Goal: Transaction & Acquisition: Obtain resource

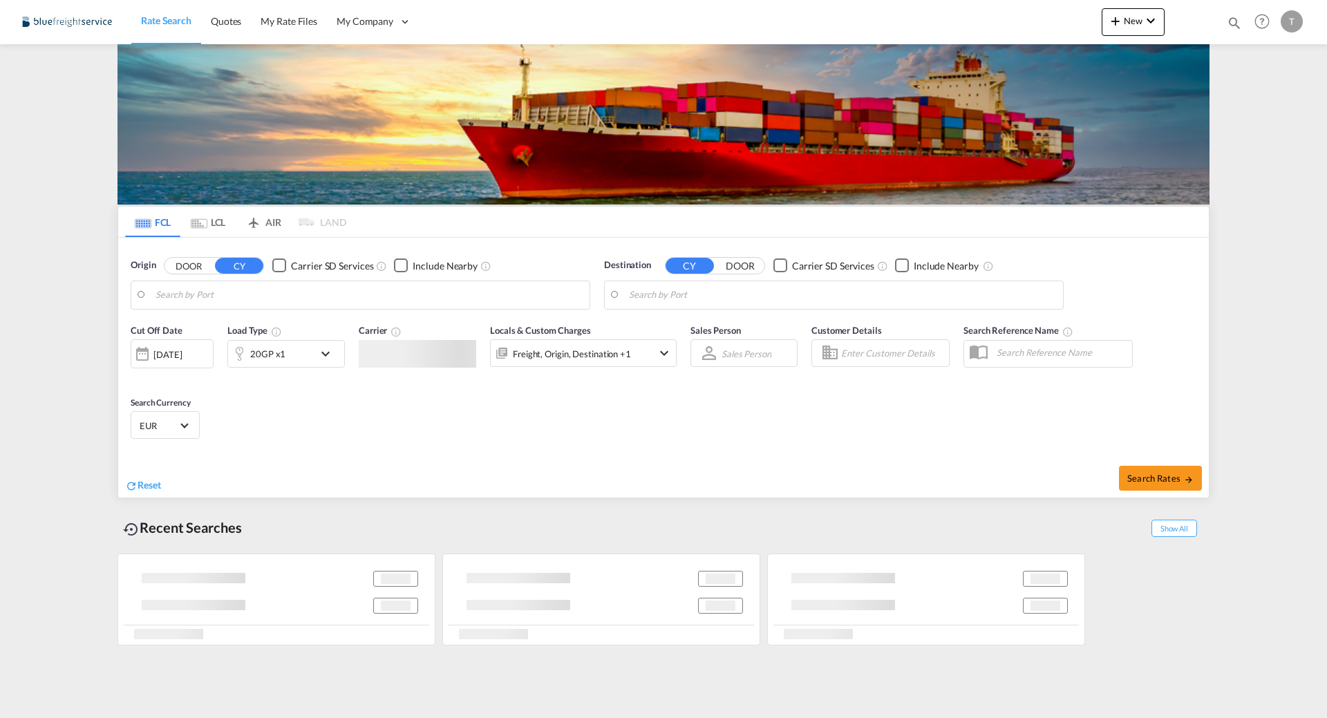
type input "[GEOGRAPHIC_DATA], [GEOGRAPHIC_DATA]"
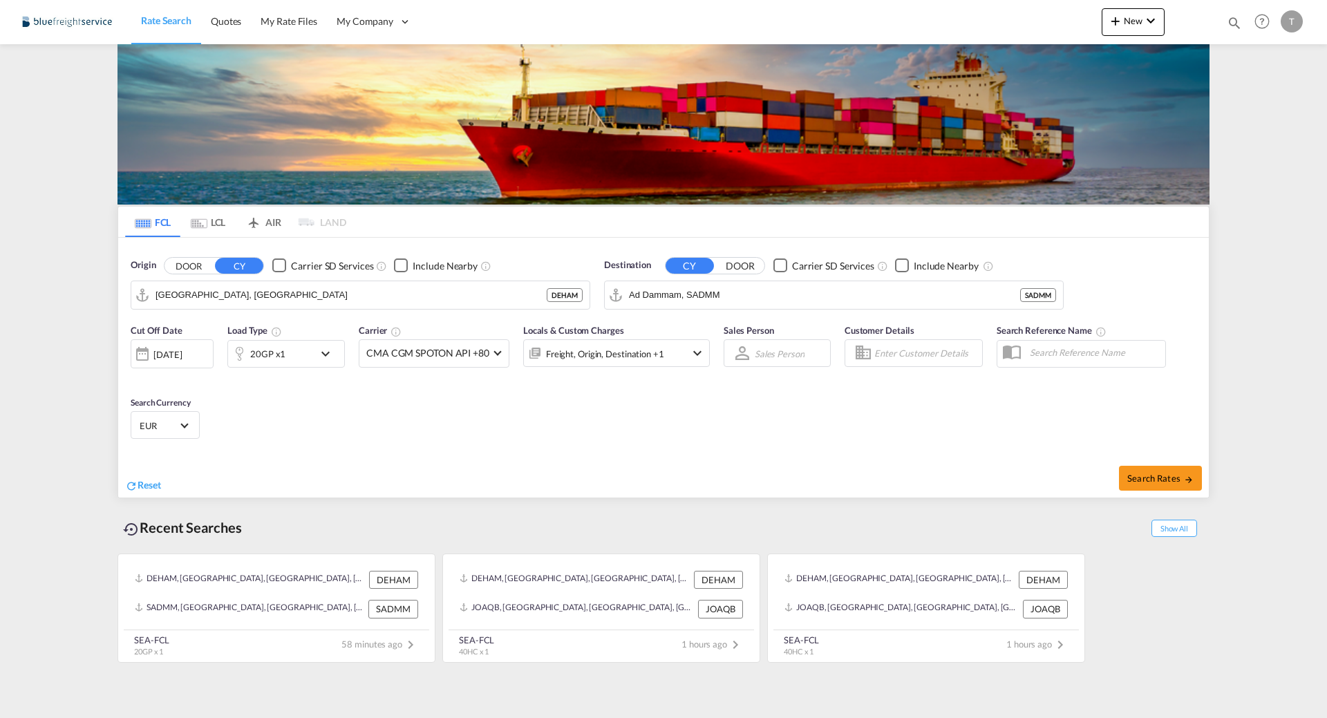
click at [742, 312] on md-autocomplete-wrap "Ad Dammam, SADMM" at bounding box center [824, 299] width 391 height 28
type input "p"
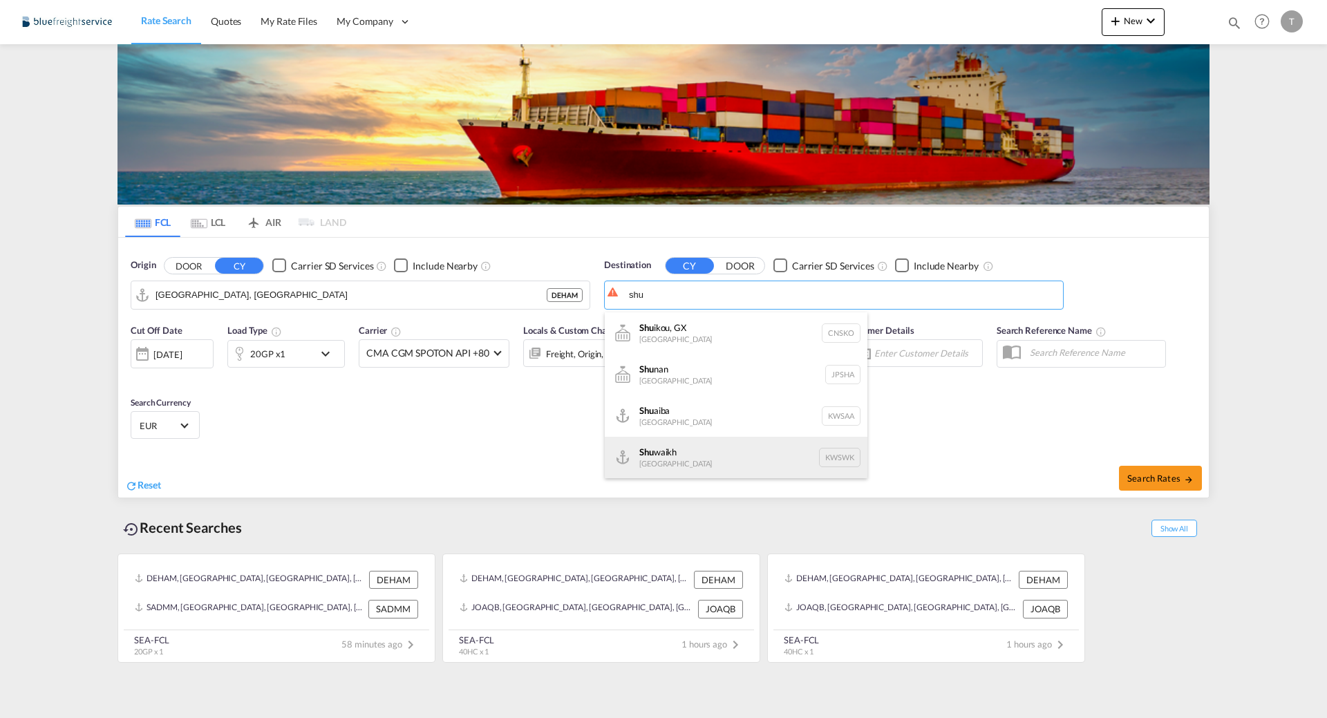
click at [700, 463] on div "Shu waikh [GEOGRAPHIC_DATA] KWSWK" at bounding box center [736, 457] width 263 height 41
type input "Shuwaikh, KWSWK"
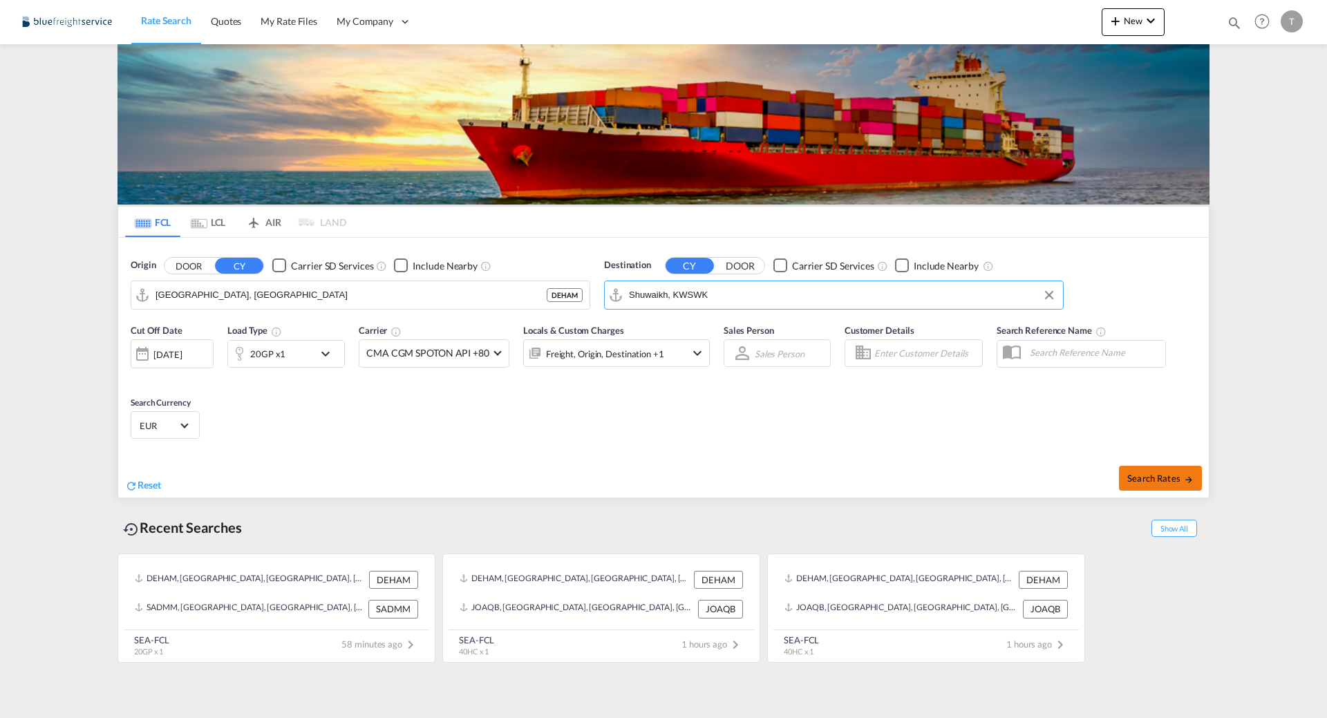
click at [1148, 486] on button "Search Rates" at bounding box center [1160, 478] width 83 height 25
type input "DEHAM to KWSWK / [DATE]"
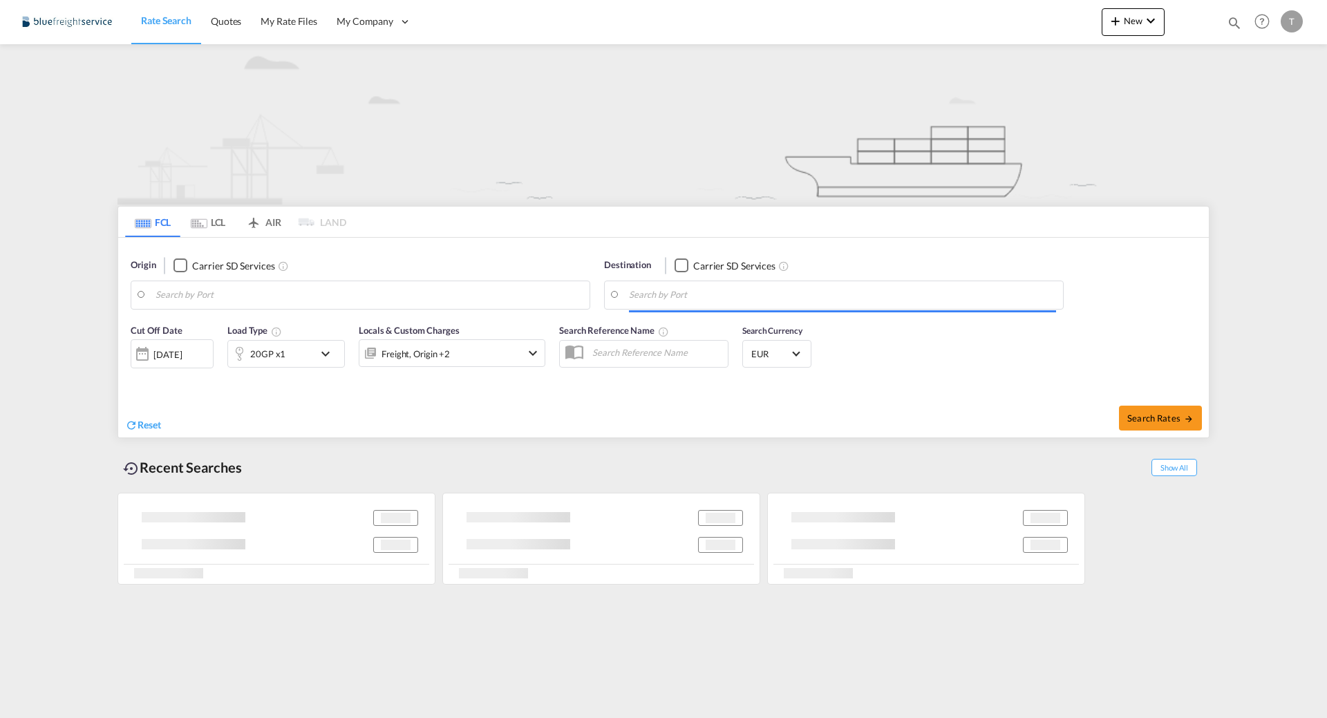
type input "[GEOGRAPHIC_DATA], [GEOGRAPHIC_DATA]"
type input "Shuwaikh, KWSWK"
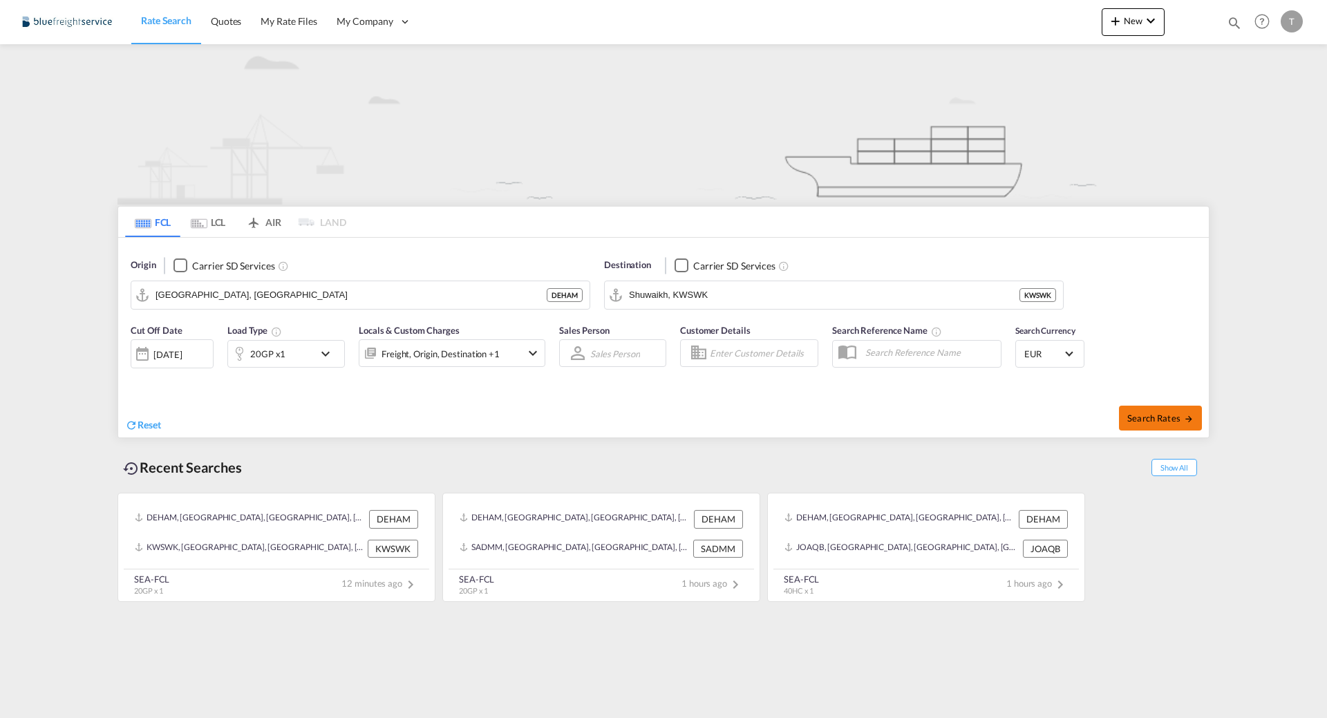
click at [1154, 411] on button "Search Rates" at bounding box center [1160, 418] width 83 height 25
type input "DEHAM to KWSWK / [DATE]"
